Goal: Task Accomplishment & Management: Use online tool/utility

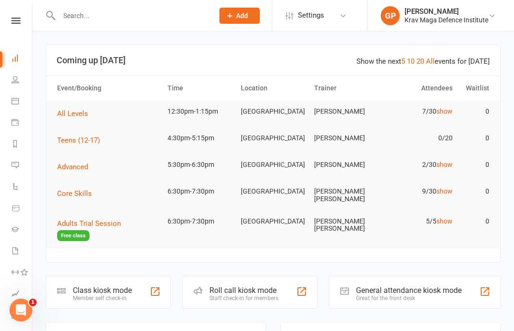
click at [8, 105] on li "Calendar" at bounding box center [16, 101] width 32 height 21
click at [19, 109] on link "Calendar" at bounding box center [21, 101] width 21 height 21
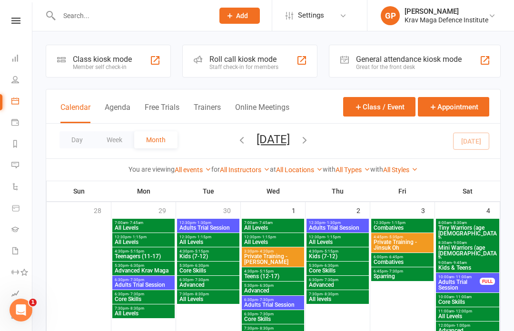
click at [117, 114] on button "Agenda" at bounding box center [118, 113] width 26 height 20
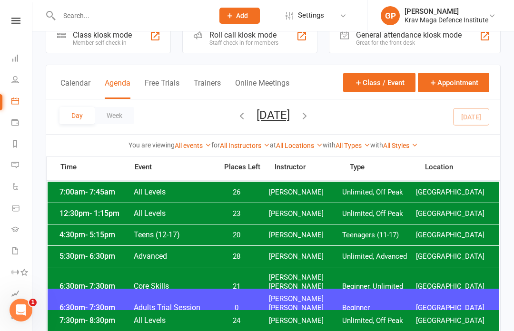
scroll to position [26, 0]
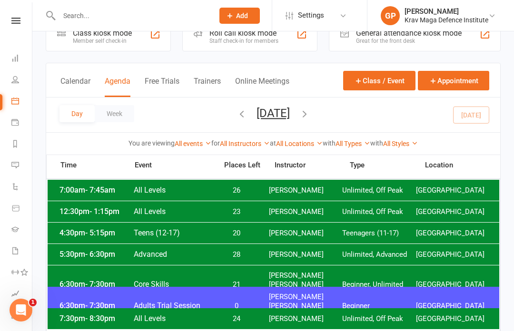
click at [278, 210] on span "[PERSON_NAME]" at bounding box center [306, 212] width 74 height 9
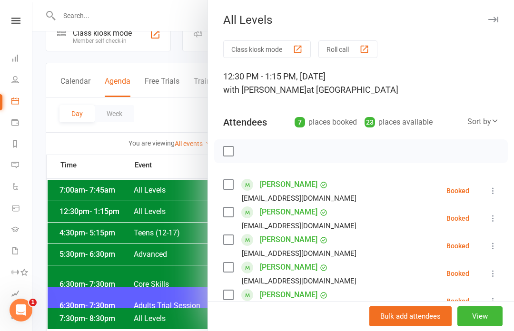
scroll to position [0, 0]
click at [278, 43] on button "Class kiosk mode" at bounding box center [267, 49] width 88 height 18
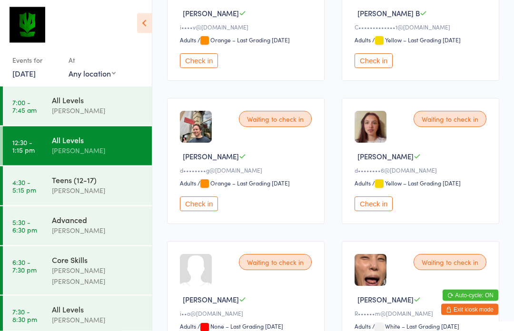
scroll to position [210, 0]
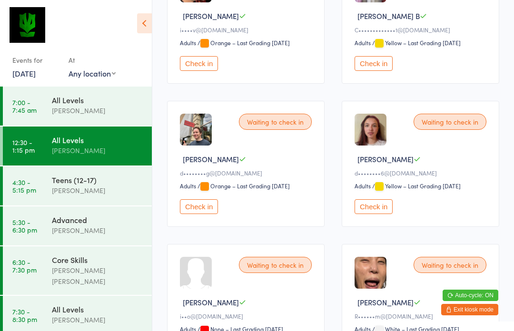
click at [378, 214] on button "Check in" at bounding box center [374, 207] width 38 height 15
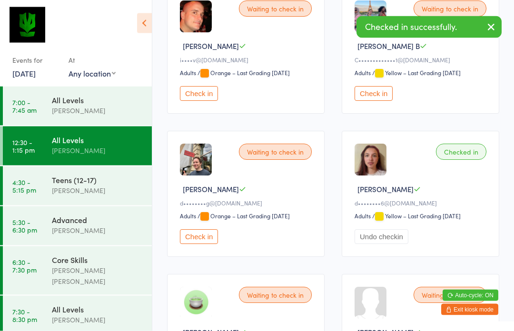
scroll to position [183, 0]
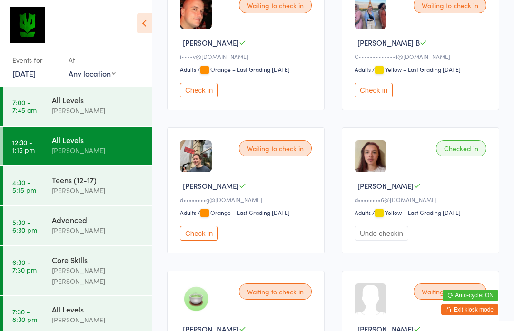
click at [198, 98] on button "Check in" at bounding box center [199, 90] width 38 height 15
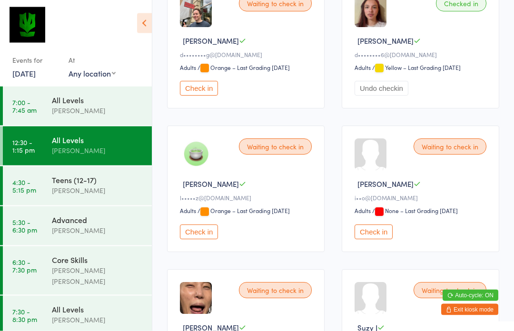
scroll to position [328, 0]
click at [204, 240] on button "Check in" at bounding box center [199, 232] width 38 height 15
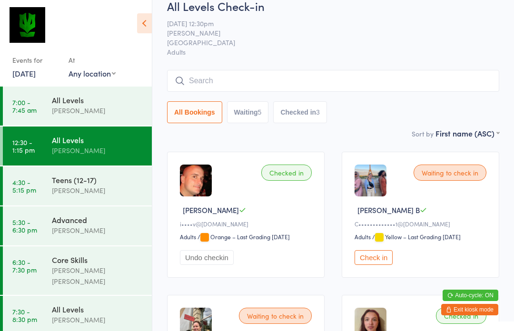
scroll to position [0, 0]
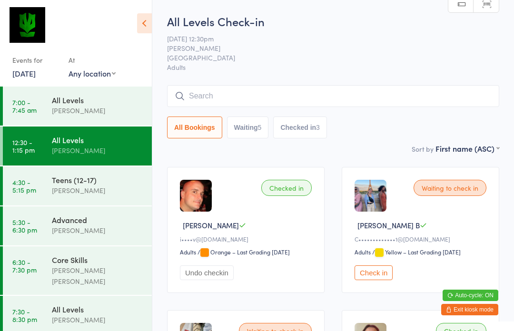
click at [208, 98] on input "search" at bounding box center [333, 96] width 332 height 22
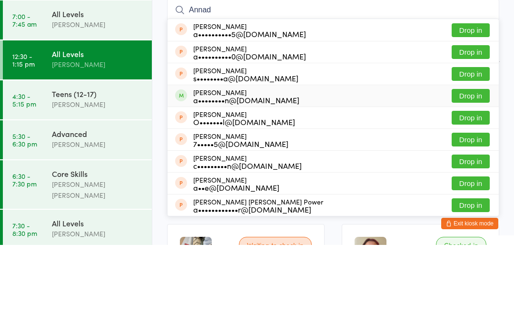
type input "Annad"
click at [222, 182] on div "a••••••••n@[DOMAIN_NAME]" at bounding box center [246, 186] width 106 height 8
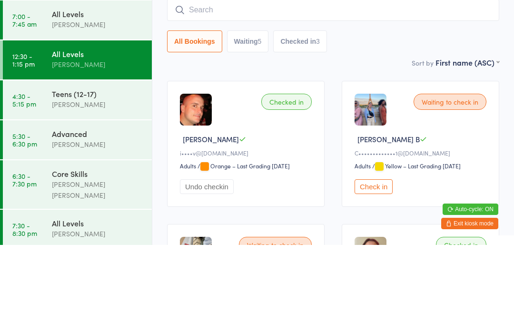
scroll to position [86, 0]
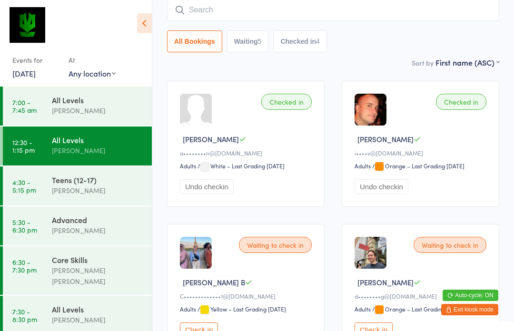
click at [201, 16] on input "search" at bounding box center [333, 10] width 332 height 22
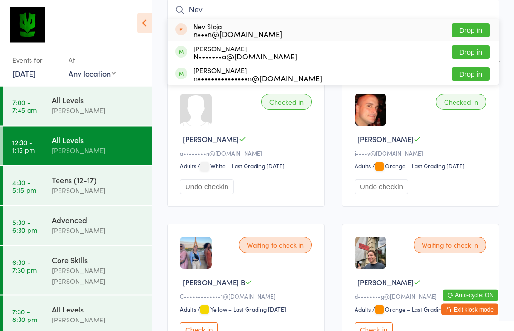
type input "Nev"
click at [249, 56] on div "N•••••••a@[DOMAIN_NAME]" at bounding box center [245, 57] width 104 height 8
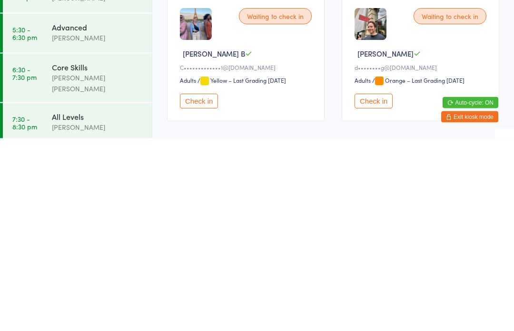
click at [207, 287] on button "Check in" at bounding box center [199, 294] width 38 height 15
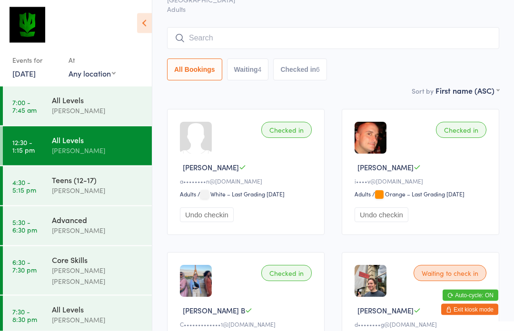
scroll to position [0, 0]
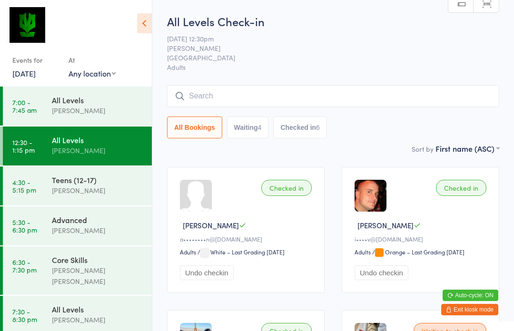
click at [217, 97] on input "search" at bounding box center [333, 96] width 332 height 22
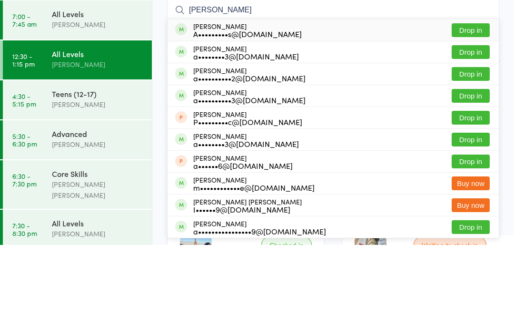
type input "[PERSON_NAME]"
click at [471, 110] on button "Drop in" at bounding box center [471, 117] width 38 height 14
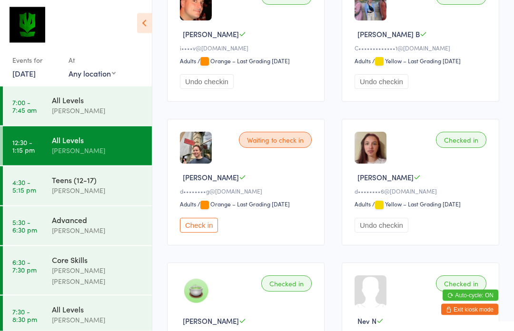
click at [212, 233] on button "Check in" at bounding box center [199, 226] width 38 height 15
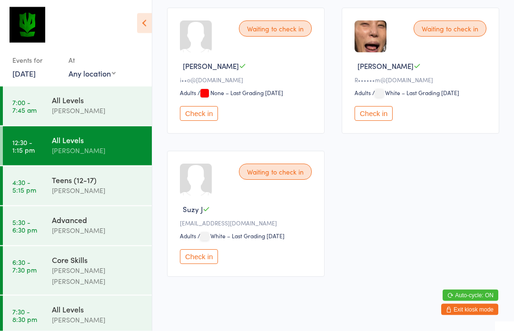
scroll to position [736, 0]
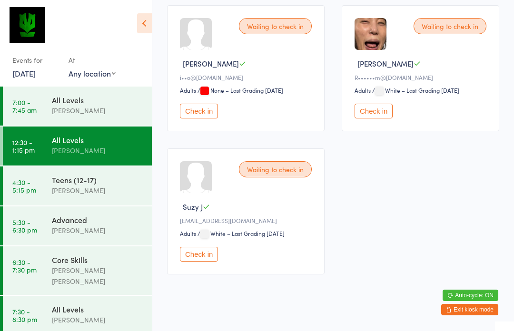
click at [200, 262] on button "Check in" at bounding box center [199, 254] width 38 height 15
click at [391, 119] on button "Check in" at bounding box center [374, 111] width 38 height 15
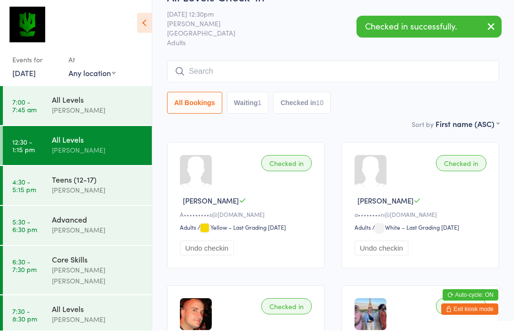
scroll to position [25, 0]
